Goal: Transaction & Acquisition: Purchase product/service

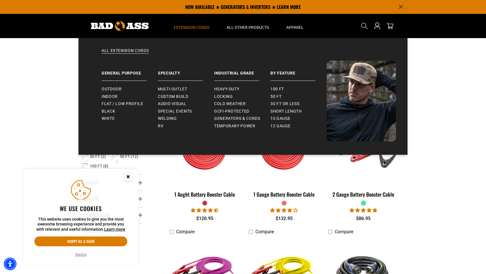
click at [178, 26] on span "Extension Cords" at bounding box center [192, 27] width 36 height 5
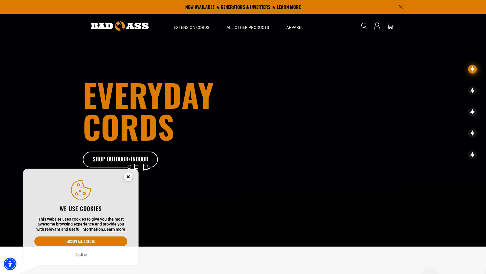
click at [127, 178] on icon "Cookie Consent" at bounding box center [128, 176] width 2 height 2
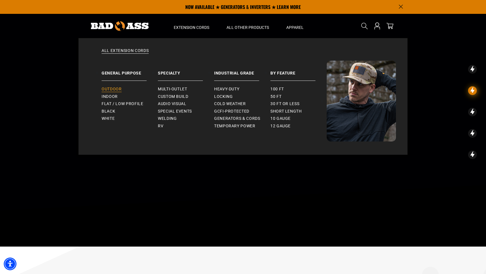
click at [117, 89] on span "Outdoor" at bounding box center [112, 89] width 20 height 5
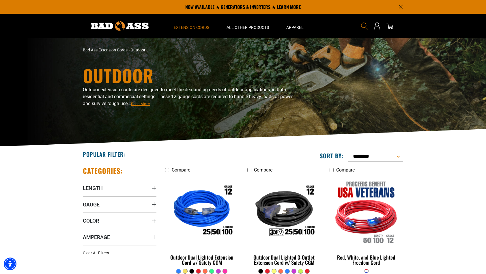
click at [361, 27] on icon "Search" at bounding box center [365, 26] width 8 height 8
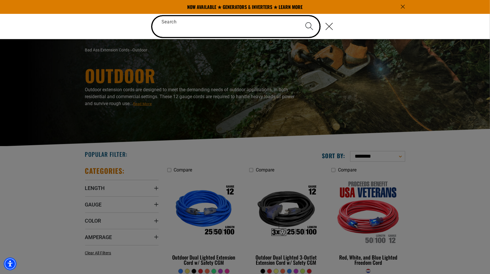
click at [200, 29] on input "Search" at bounding box center [235, 26] width 167 height 21
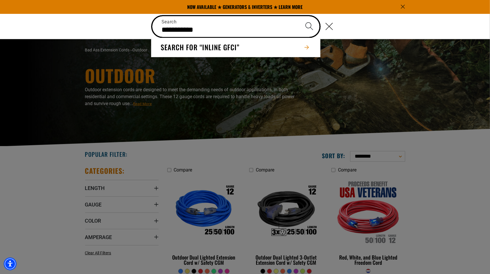
type input "**********"
click at [307, 29] on icon "Search" at bounding box center [309, 26] width 8 height 8
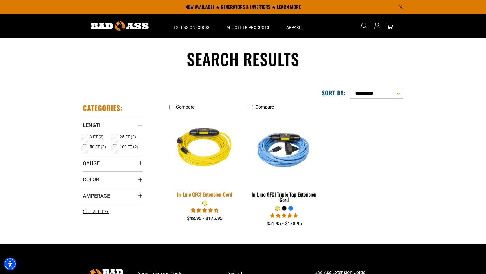
click at [201, 163] on img at bounding box center [205, 149] width 81 height 74
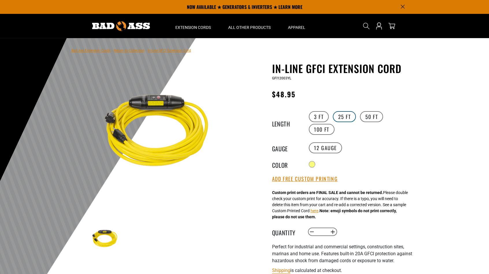
click at [341, 117] on label "25 FT" at bounding box center [343, 116] width 23 height 11
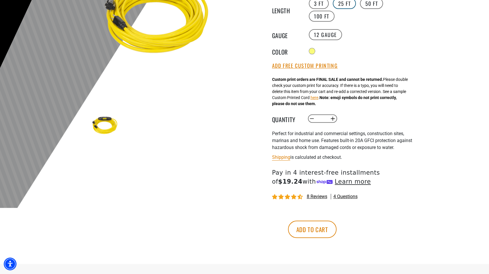
scroll to position [117, 0]
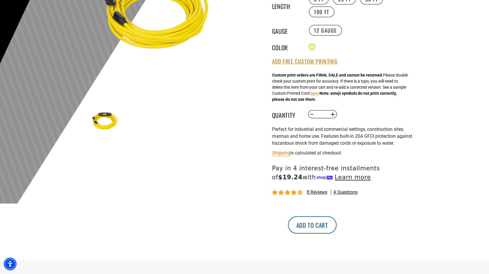
click at [336, 229] on button "Add to cart" at bounding box center [312, 224] width 48 height 17
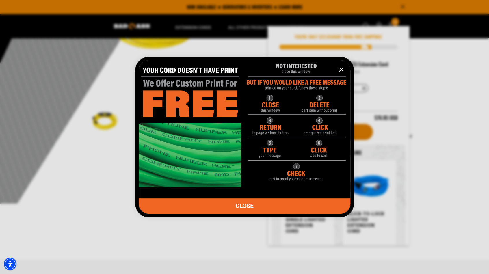
click at [341, 70] on icon "information" at bounding box center [340, 69] width 7 height 7
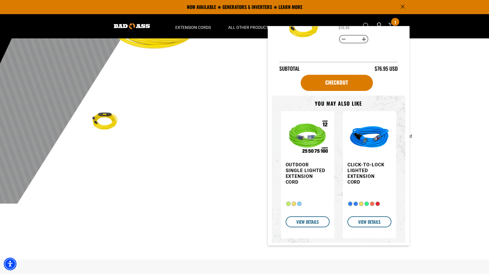
scroll to position [0, 0]
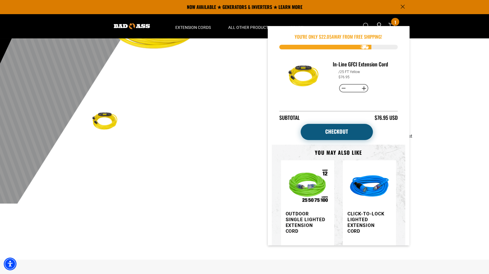
click at [345, 129] on link "Checkout" at bounding box center [336, 132] width 72 height 16
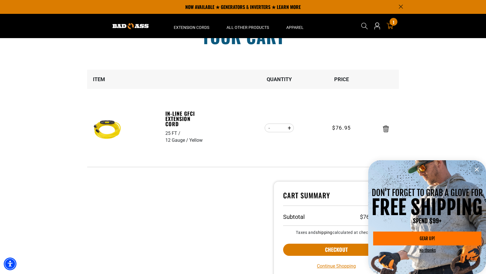
scroll to position [28, 0]
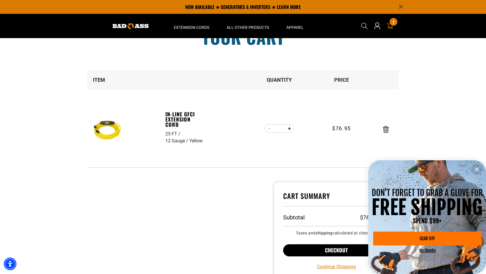
click at [320, 249] on button "Checkout" at bounding box center [336, 250] width 107 height 12
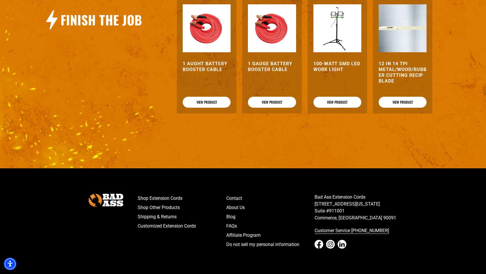
scroll to position [402, 0]
